Goal: Information Seeking & Learning: Learn about a topic

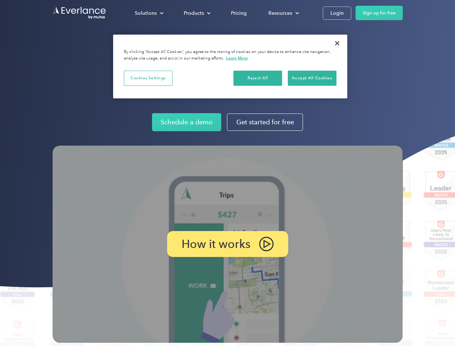
click at [227, 173] on img at bounding box center [228, 243] width 350 height 197
click at [149, 13] on div "Solutions" at bounding box center [146, 13] width 22 height 9
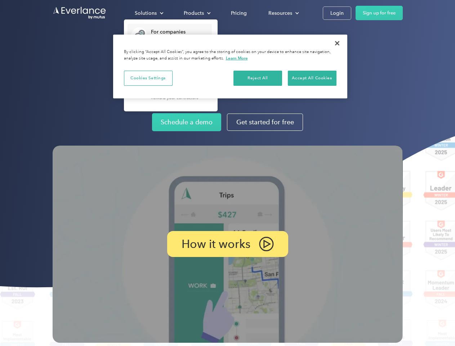
click at [196, 13] on div "Products" at bounding box center [194, 13] width 20 height 9
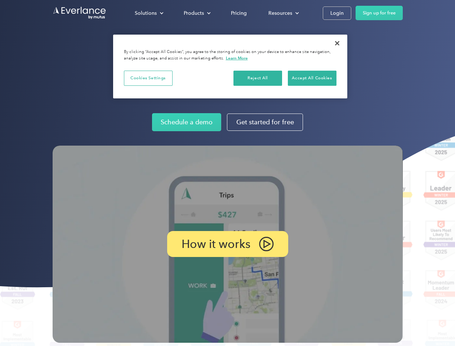
click at [283, 13] on div "Resources" at bounding box center [280, 13] width 24 height 9
click at [227, 244] on p "How it works" at bounding box center [215, 243] width 69 height 9
click at [148, 78] on button "Cookies Settings" at bounding box center [148, 78] width 49 height 15
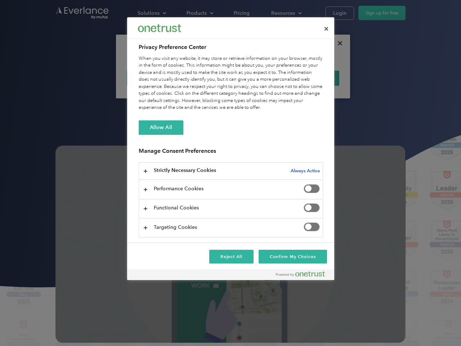
click at [258, 78] on div "When you visit any website, it may store or retrieve information on your browse…" at bounding box center [231, 83] width 184 height 56
click at [312, 78] on div "When you visit any website, it may store or retrieve information on your browse…" at bounding box center [231, 83] width 184 height 56
click at [337, 43] on div at bounding box center [230, 173] width 461 height 346
